Goal: Answer question/provide support: Share knowledge or assist other users

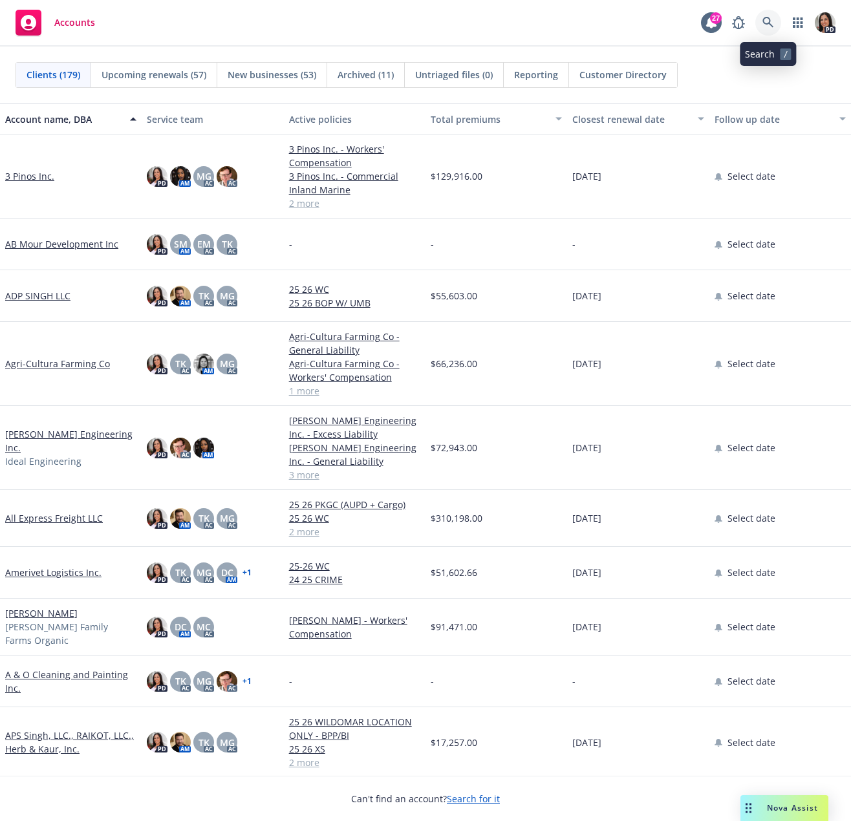
click at [765, 18] on icon at bounding box center [767, 22] width 11 height 11
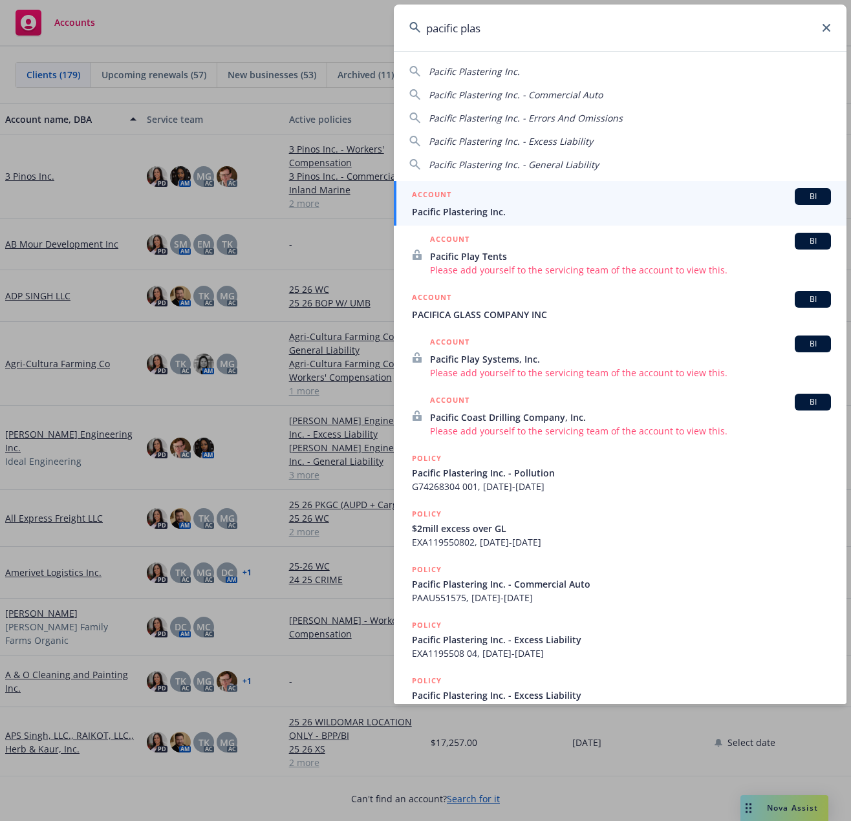
type input "pacific plas"
click at [463, 210] on span "Pacific Plastering Inc." at bounding box center [621, 212] width 419 height 14
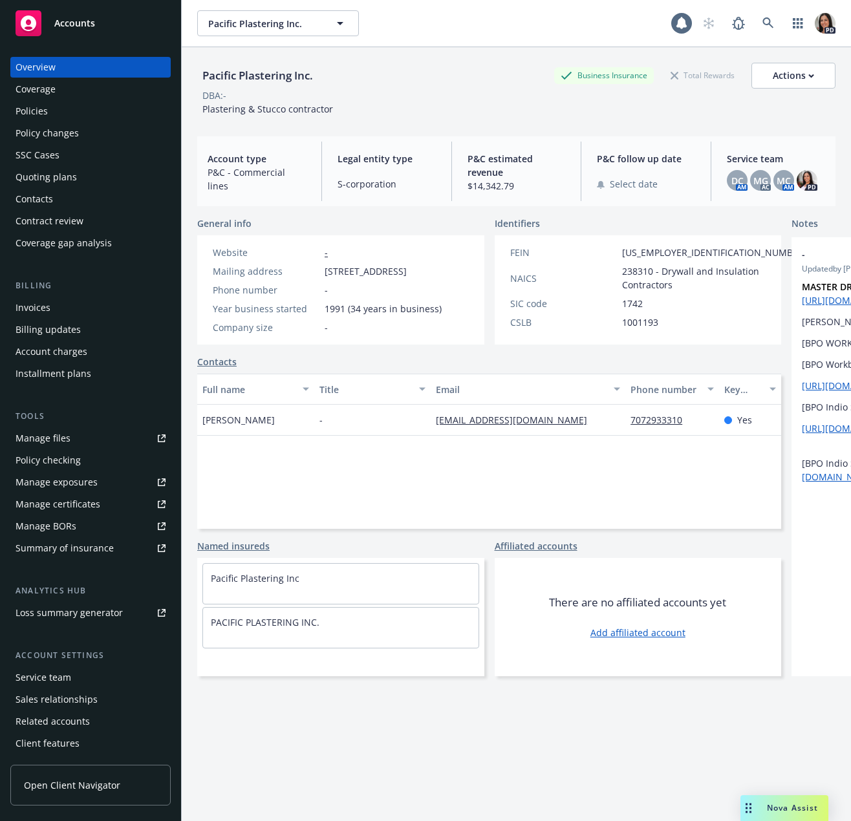
click at [763, 812] on div "Nova Assist" at bounding box center [792, 807] width 72 height 11
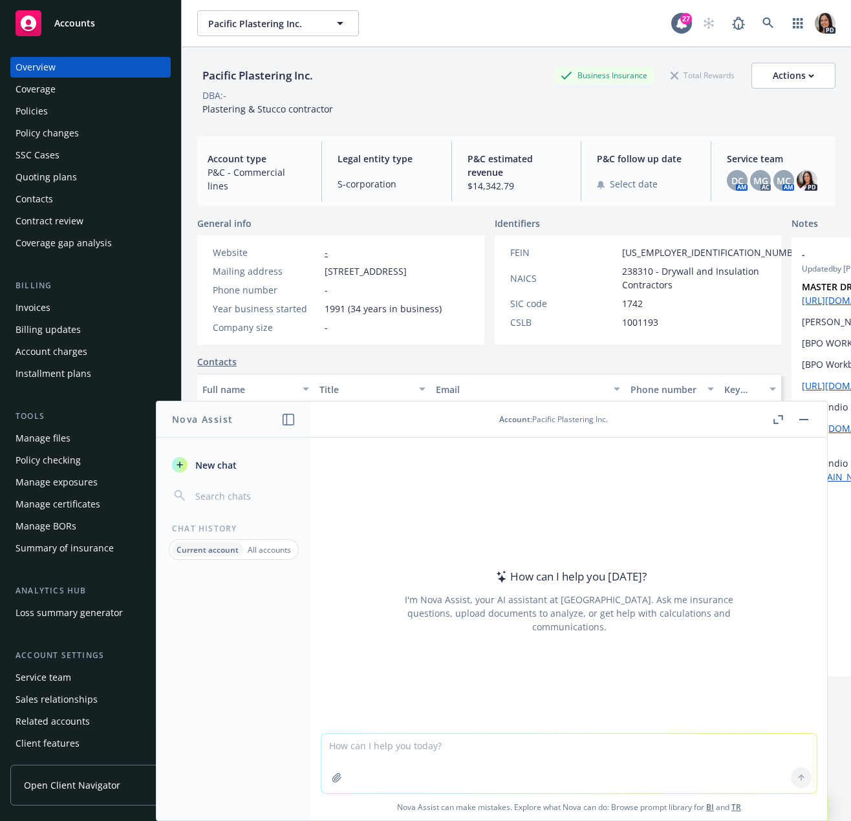
click at [546, 750] on textarea at bounding box center [568, 763] width 495 height 59
paste textarea "Hello, I am fine to move forward with the workers comp renewal. However, I woul…"
type textarea "help with response to this: Hello, I am fine to move forward with the workers c…"
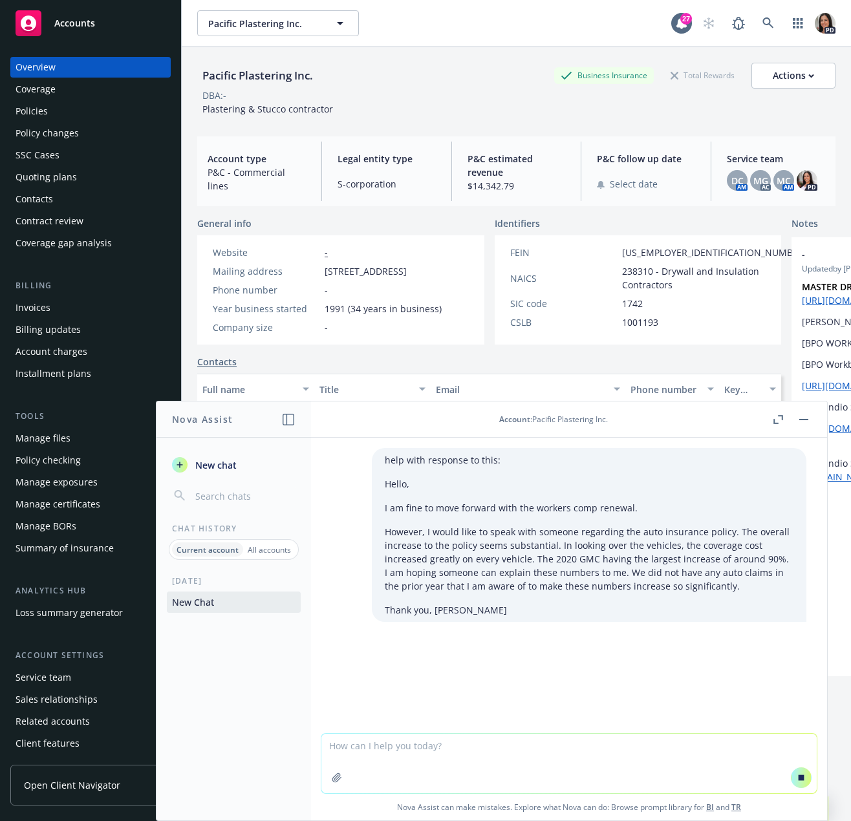
click at [536, 701] on div "help with response to this: Hello, I am fine to move forward with the workers c…" at bounding box center [569, 585] width 516 height 295
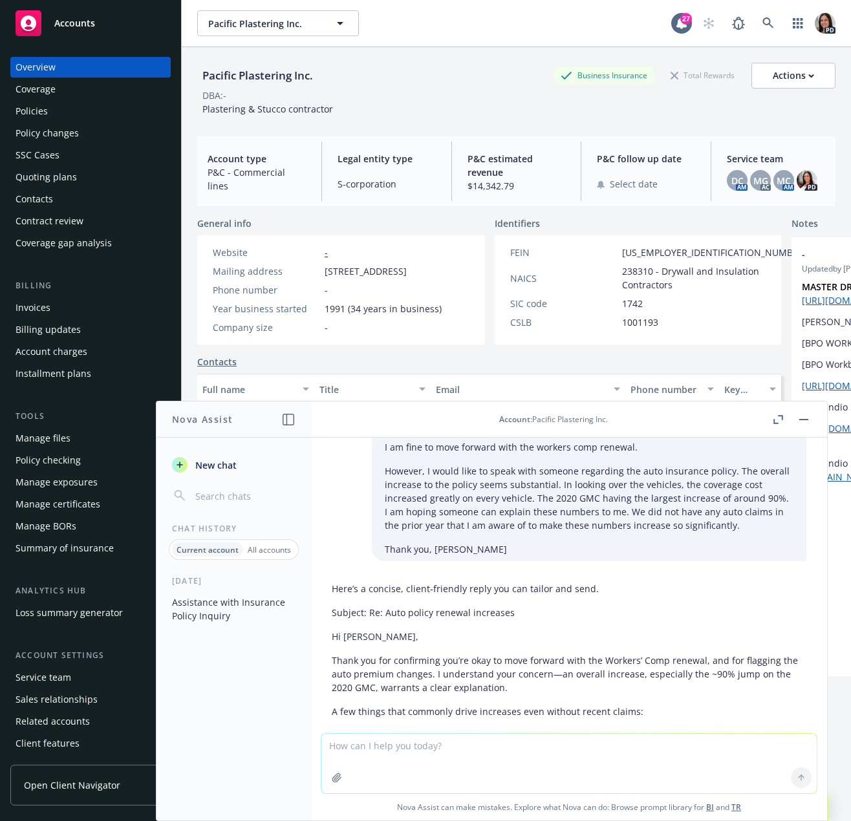
scroll to position [54, 0]
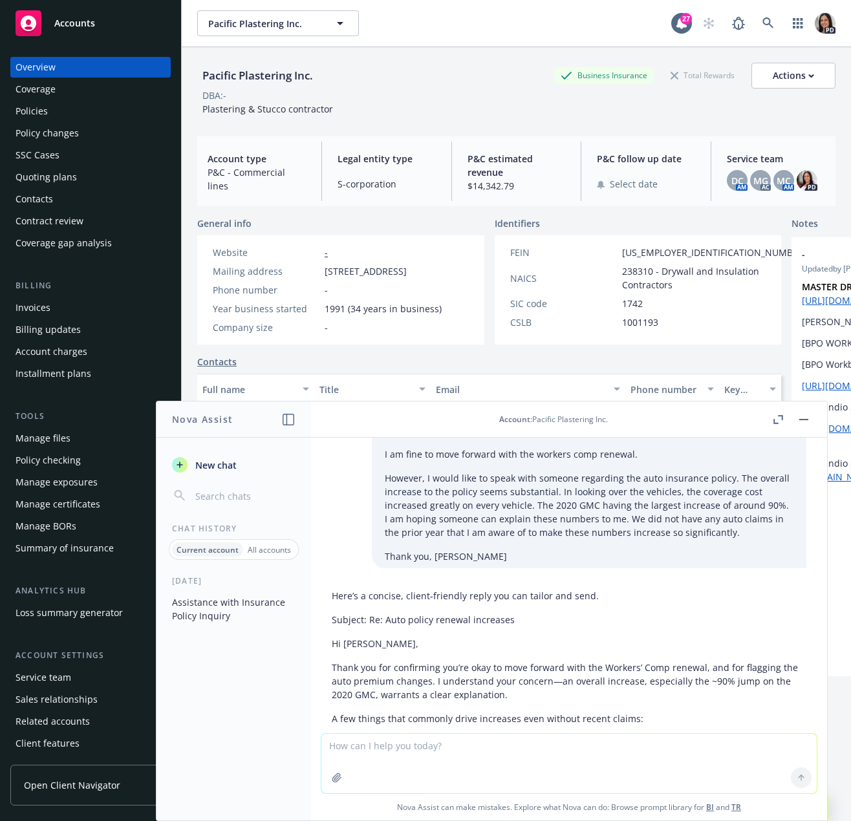
click at [489, 750] on textarea at bounding box center [568, 763] width 495 height 59
type textarea "make this more concise"
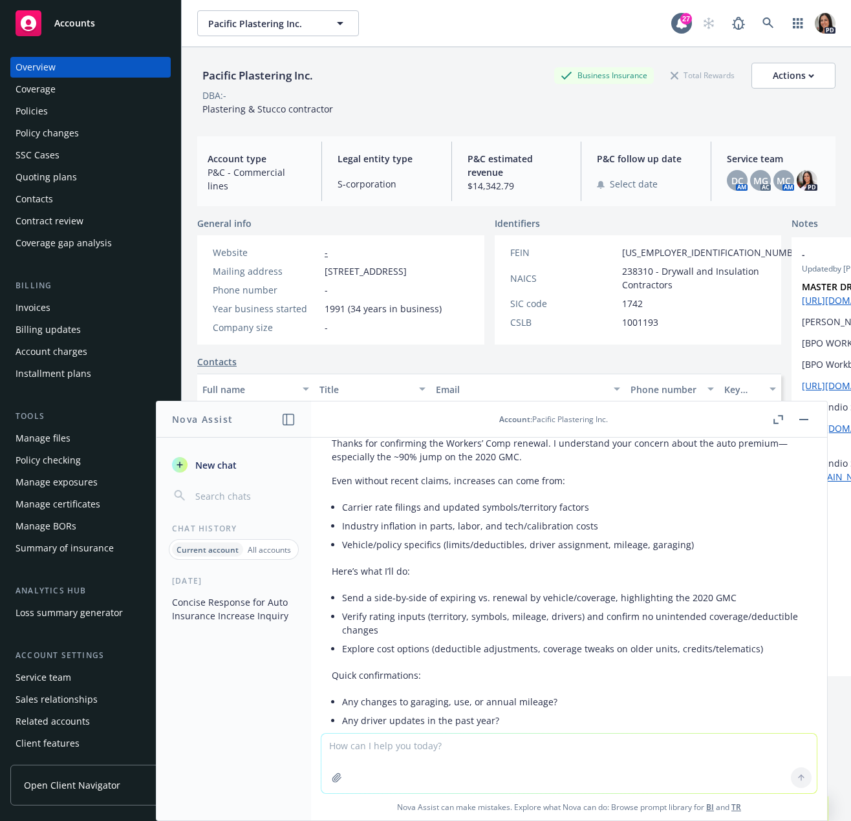
scroll to position [1032, 0]
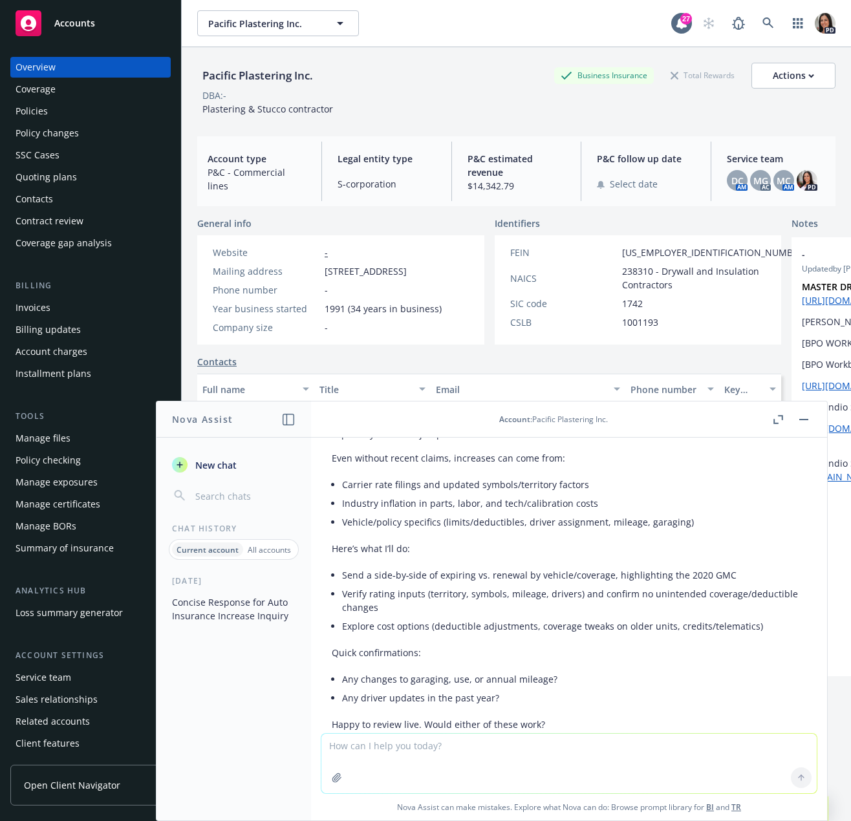
click at [403, 754] on textarea at bounding box center [568, 763] width 495 height 59
type textarea "c"
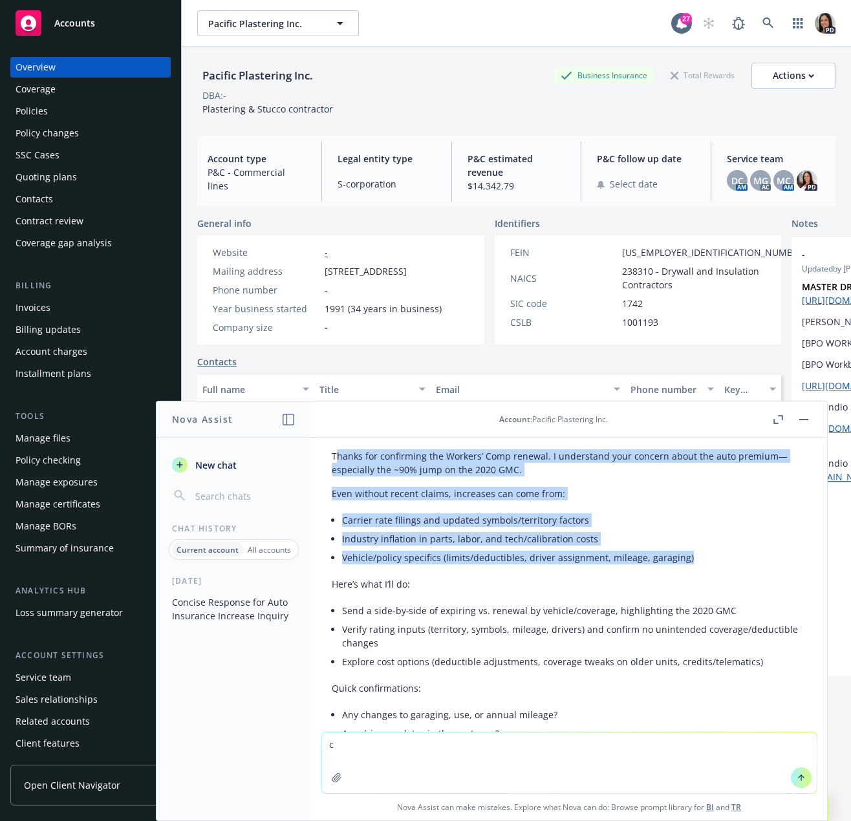
scroll to position [977, 0]
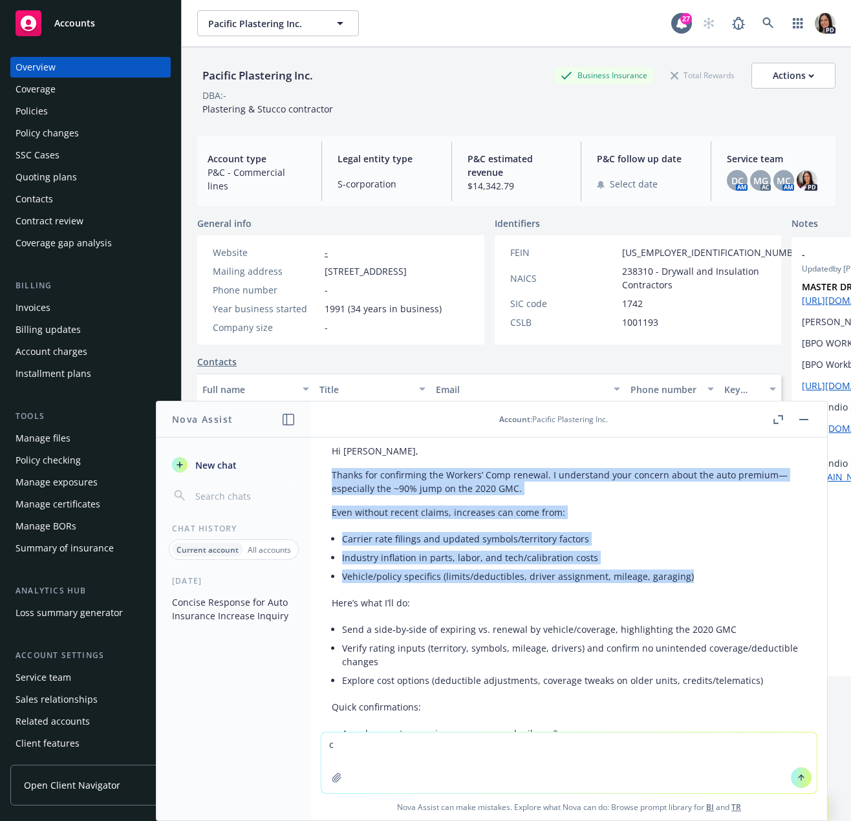
drag, startPoint x: 712, startPoint y: 523, endPoint x: 326, endPoint y: 478, distance: 389.2
click at [326, 478] on div "Subject: Re: Auto policy renewal increases Hi [PERSON_NAME], Thanks for confirm…" at bounding box center [568, 650] width 495 height 471
copy div "Thanks for confirming the Workers’ Comp renewal. I understand your concern abou…"
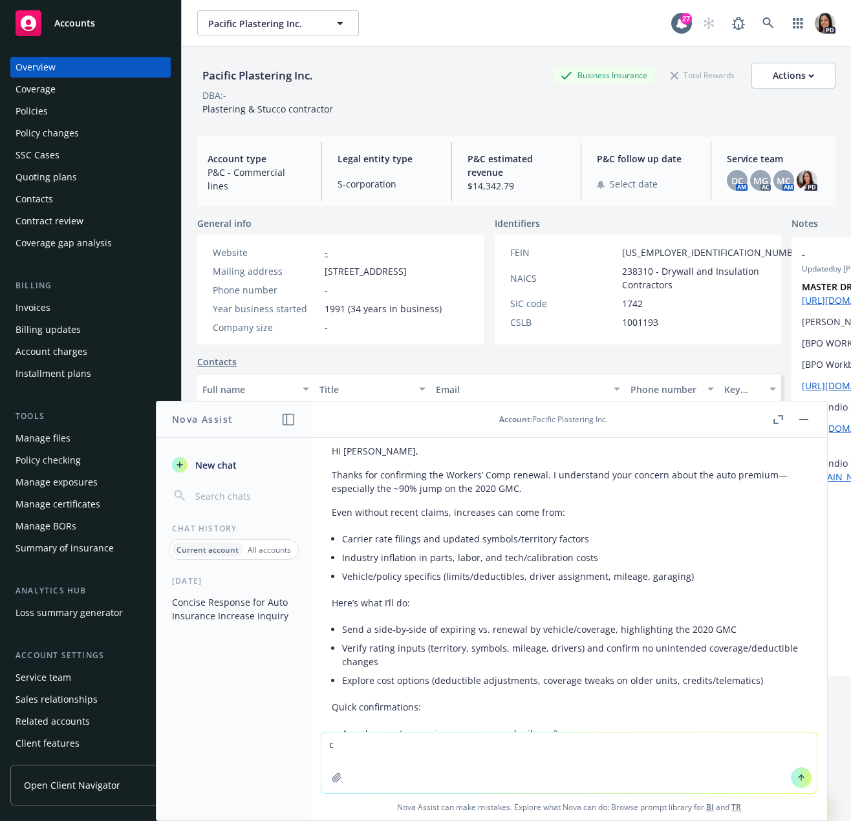
click at [627, 744] on textarea "c" at bounding box center [568, 762] width 495 height 61
type textarea "give a paragraph explanation of why insurnace rates for auto are increasing so …"
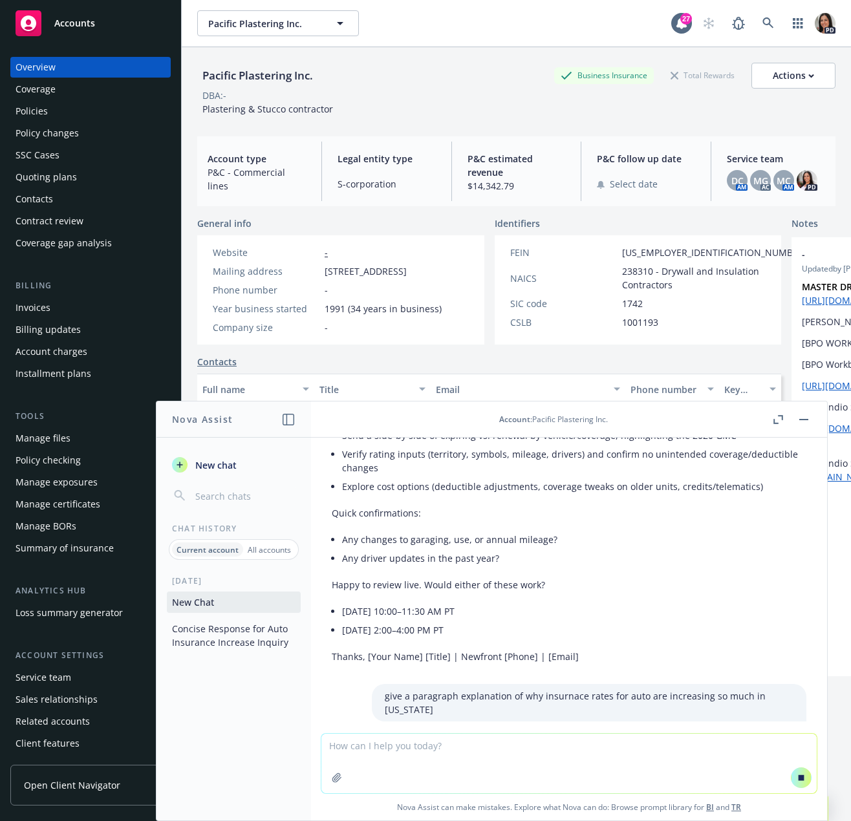
scroll to position [1190, 0]
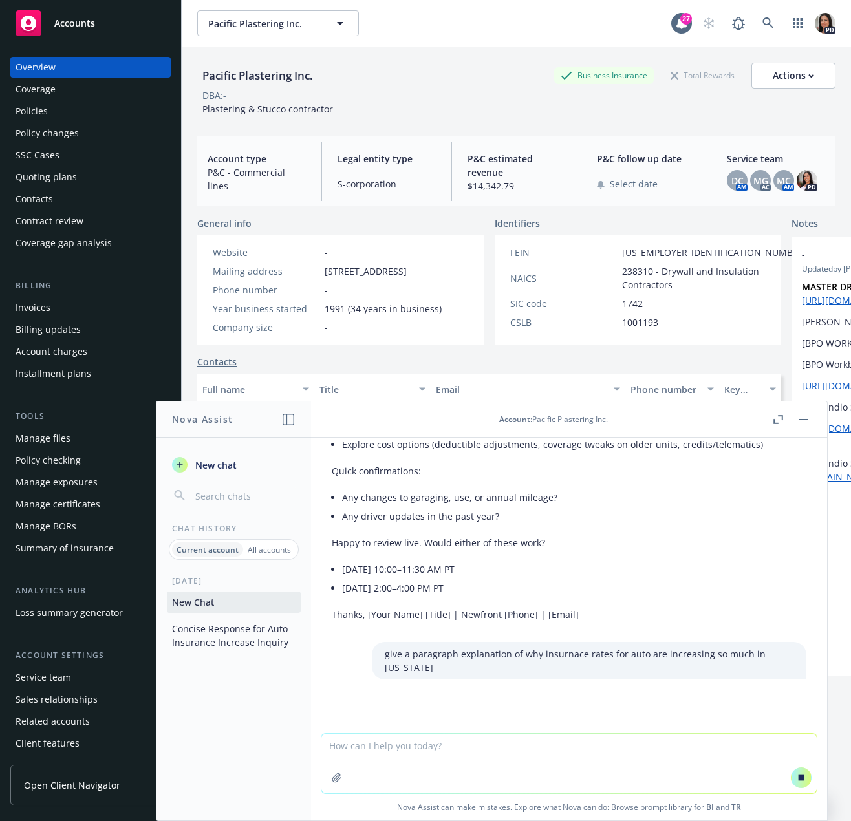
click at [593, 577] on li "[DATE] 10:00–11:30 AM PT" at bounding box center [574, 569] width 464 height 19
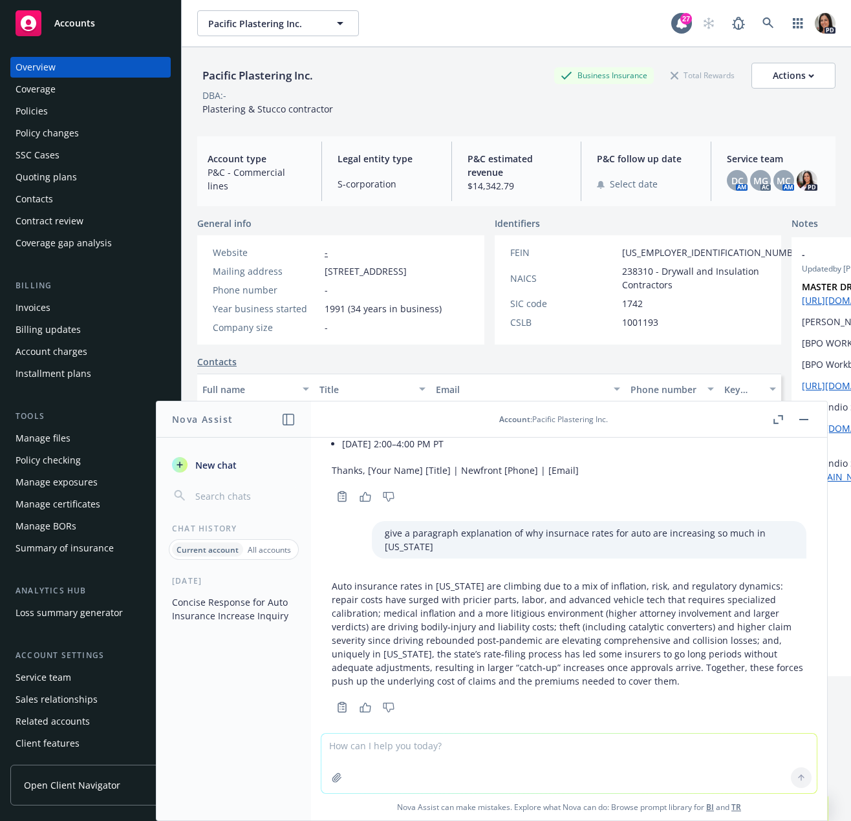
scroll to position [1358, 0]
drag, startPoint x: 593, startPoint y: 669, endPoint x: 641, endPoint y: 683, distance: 49.7
click at [594, 668] on p "Auto insurance rates in [US_STATE] are climbing due to a mix of inflation, risk…" at bounding box center [569, 632] width 474 height 109
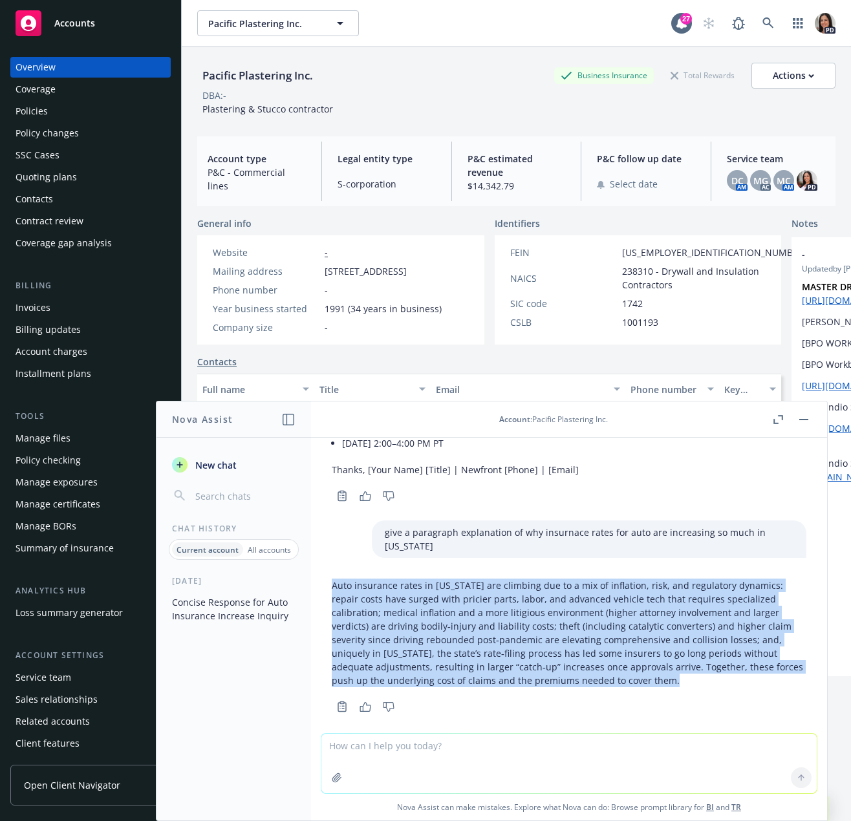
drag, startPoint x: 665, startPoint y: 670, endPoint x: 311, endPoint y: 568, distance: 368.5
click at [311, 568] on div "help with response to this: Hello, I am fine to move forward with the workers c…" at bounding box center [569, 585] width 516 height 295
copy p "Auto insurance rates in [US_STATE] are climbing due to a mix of inflation, risk…"
click at [541, 752] on textarea at bounding box center [568, 763] width 495 height 59
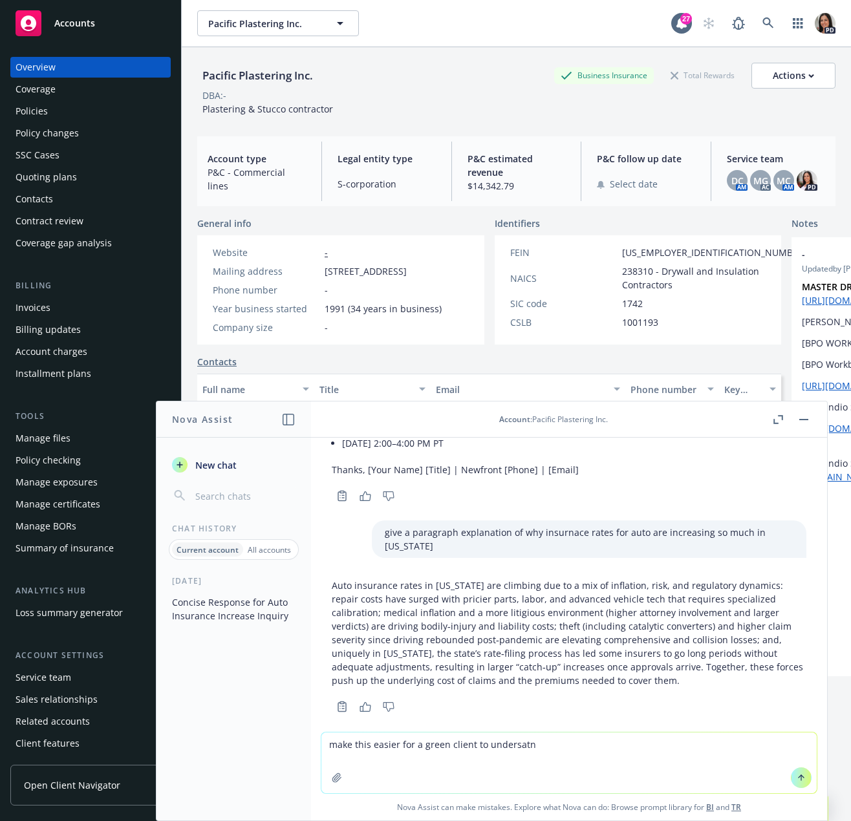
type textarea "make this easier for a green client to undersatnd"
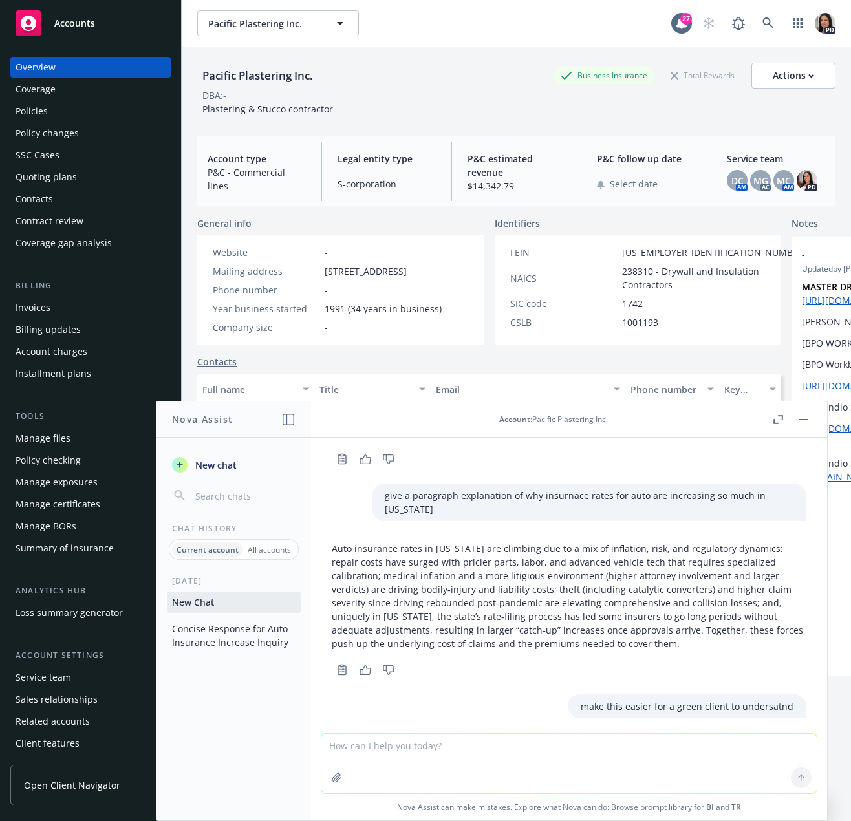
scroll to position [1528, 0]
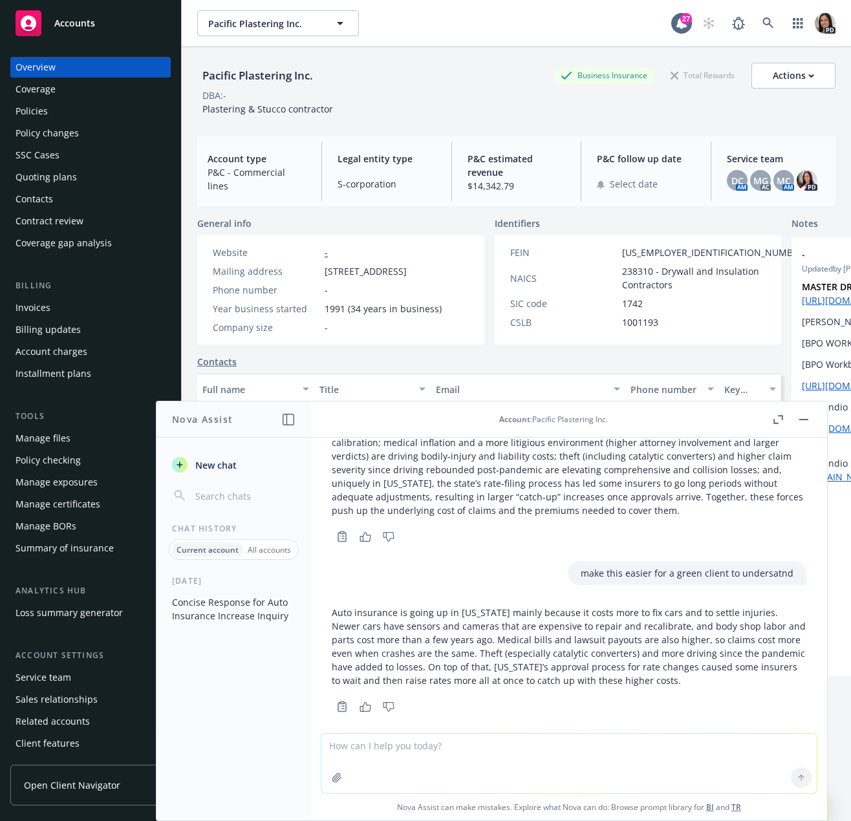
drag, startPoint x: 566, startPoint y: 666, endPoint x: 574, endPoint y: 662, distance: 9.3
click at [566, 666] on p "Auto insurance is going up in [US_STATE] mainly because it costs more to fix ca…" at bounding box center [569, 646] width 474 height 81
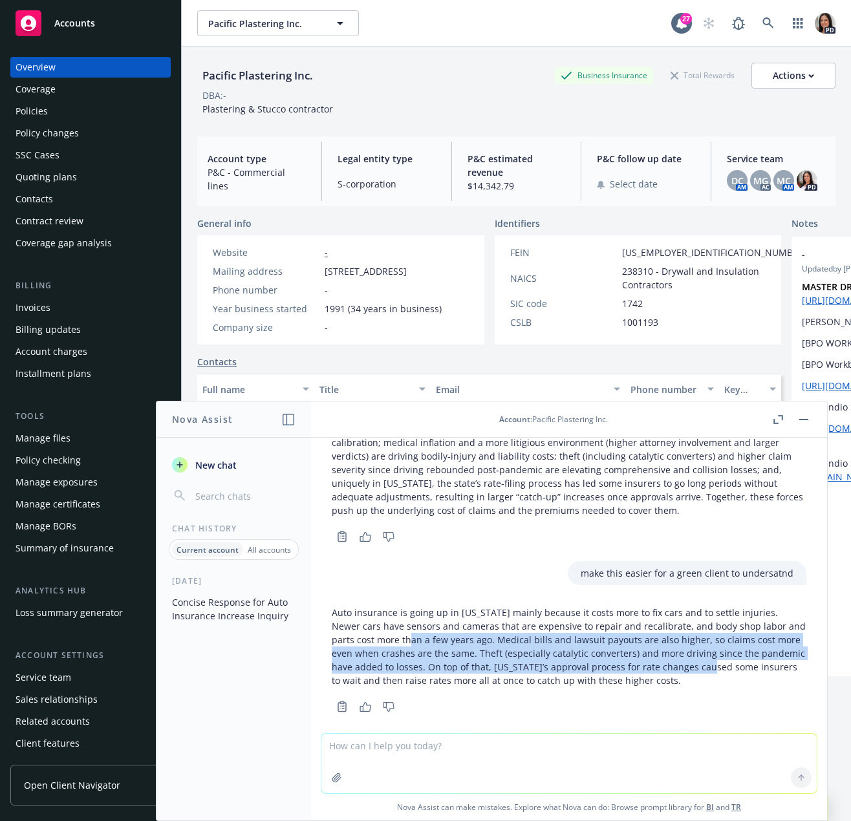
drag, startPoint x: 562, startPoint y: 654, endPoint x: 384, endPoint y: 628, distance: 179.6
click at [384, 629] on p "Auto insurance is going up in [US_STATE] mainly because it costs more to fix ca…" at bounding box center [569, 646] width 474 height 81
click at [390, 628] on p "Auto insurance is going up in [US_STATE] mainly because it costs more to fix ca…" at bounding box center [569, 646] width 474 height 81
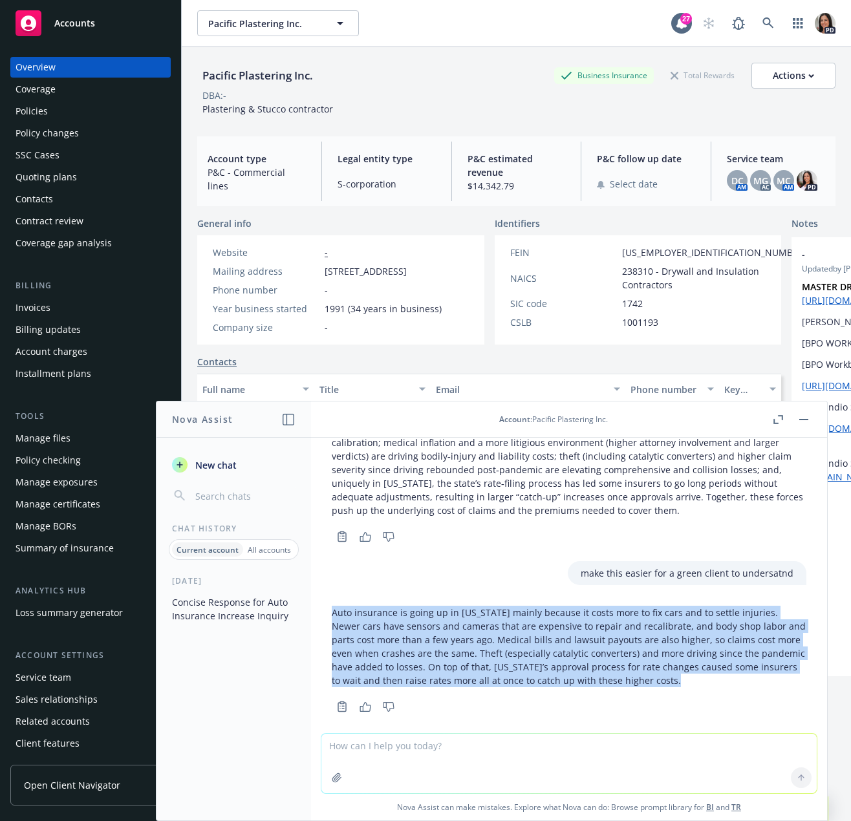
drag, startPoint x: 330, startPoint y: 600, endPoint x: 703, endPoint y: 668, distance: 379.0
click at [703, 668] on div "Auto insurance is going up in [US_STATE] mainly because it costs more to fix ca…" at bounding box center [568, 657] width 495 height 115
copy p "Auto insurance is going up in [US_STATE] mainly because it costs more to fix ca…"
click at [805, 421] on button "button" at bounding box center [804, 420] width 16 height 16
